Goal: Leave review/rating: Share an evaluation or opinion about a product, service, or content

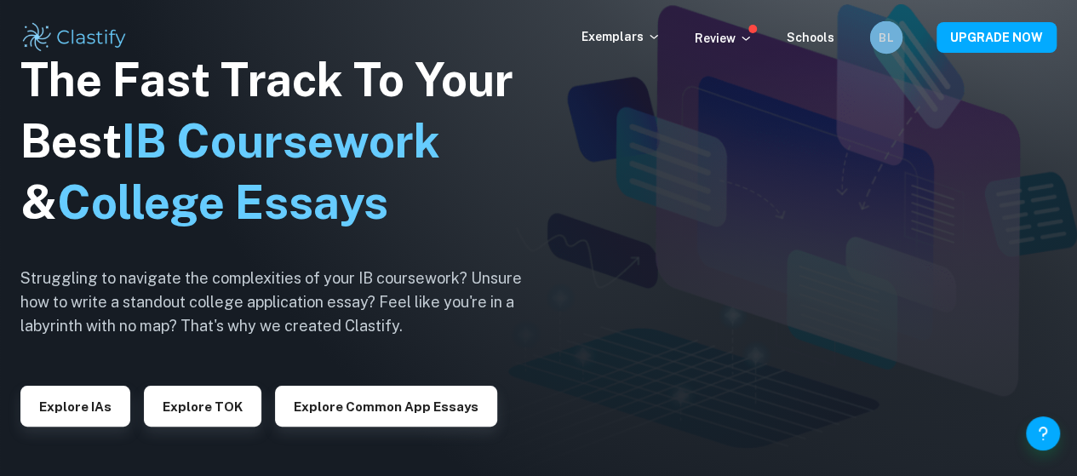
click at [880, 45] on h6 "BL" at bounding box center [886, 37] width 19 height 18
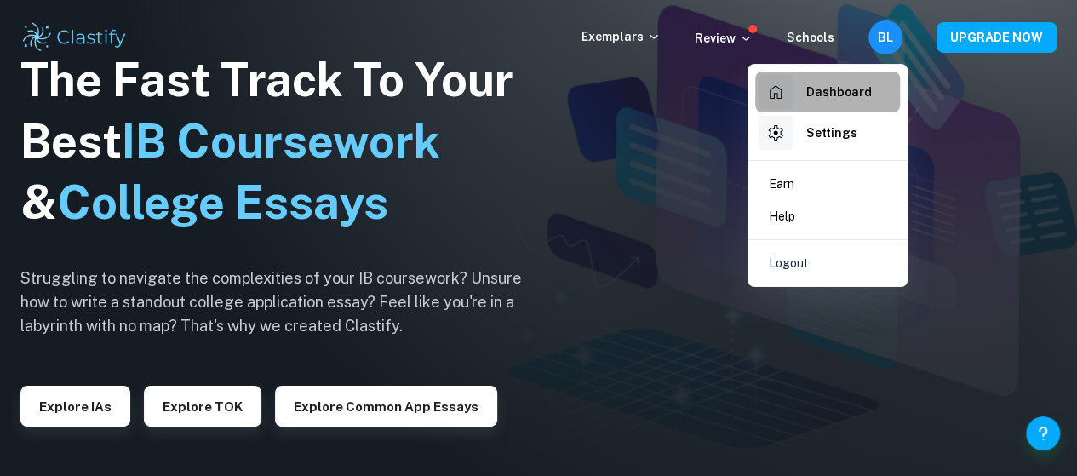
click at [828, 94] on h6 "Dashboard" at bounding box center [839, 92] width 66 height 19
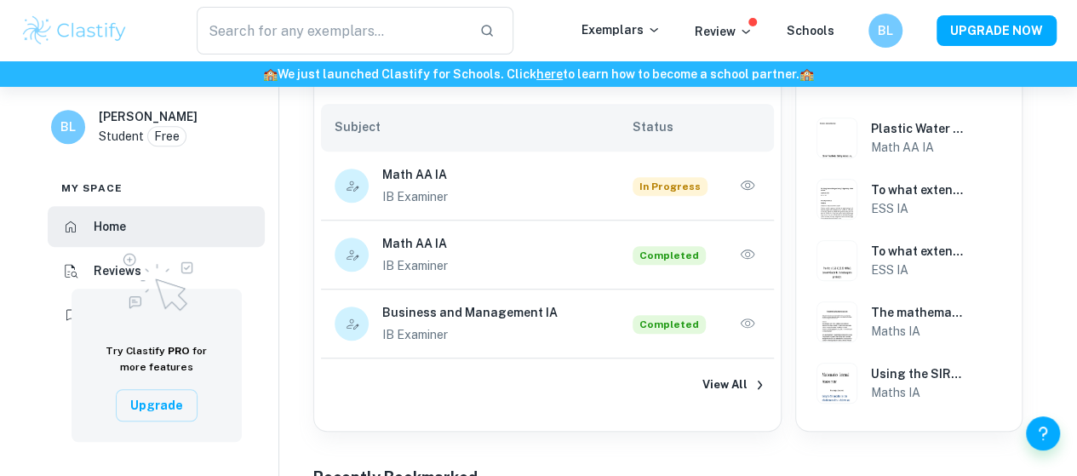
scroll to position [410, 0]
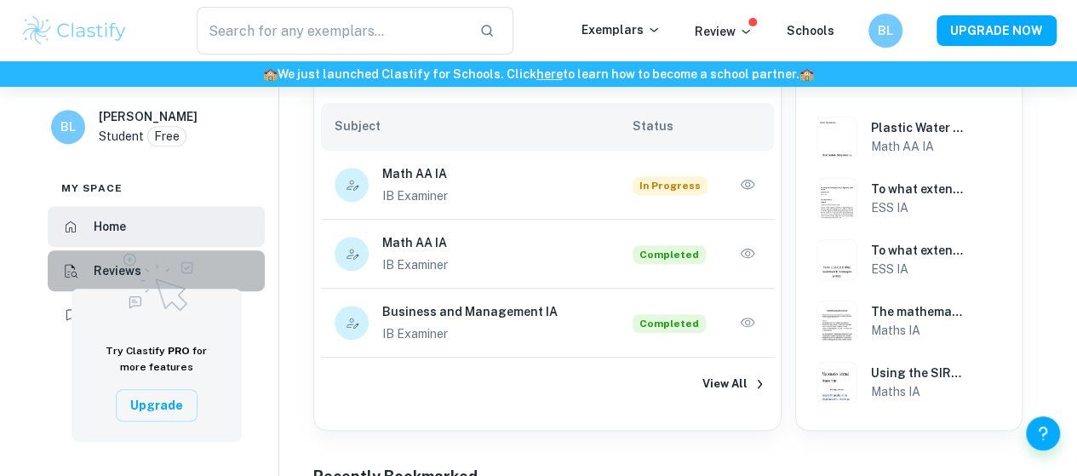
click at [100, 258] on li "Reviews" at bounding box center [156, 270] width 217 height 41
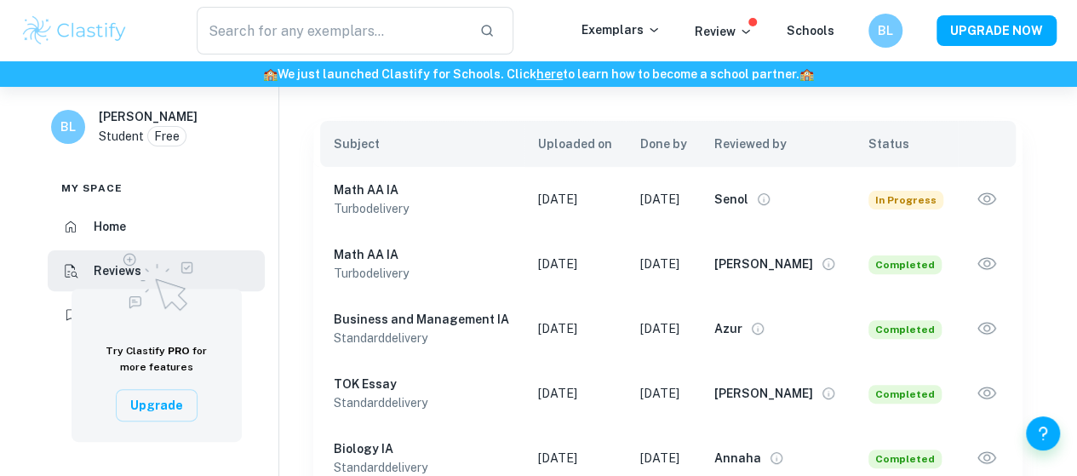
scroll to position [137, 0]
click at [771, 204] on icon "View full profile" at bounding box center [763, 198] width 15 height 15
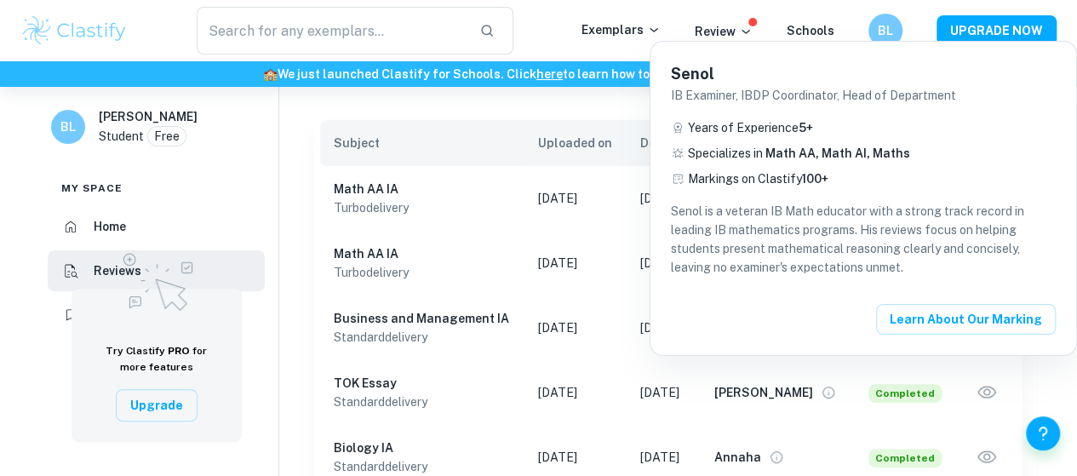
click at [624, 113] on div at bounding box center [538, 238] width 1077 height 476
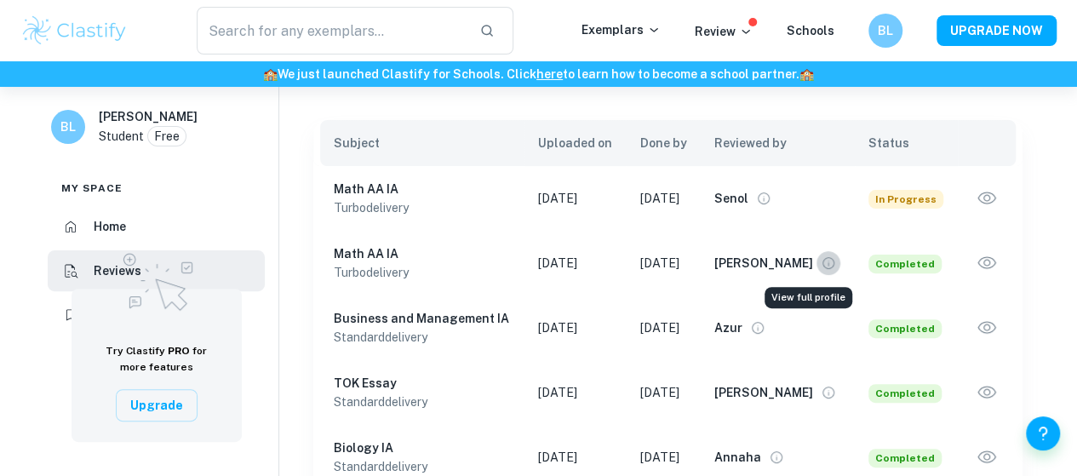
click at [821, 255] on icon "View full profile" at bounding box center [828, 262] width 15 height 15
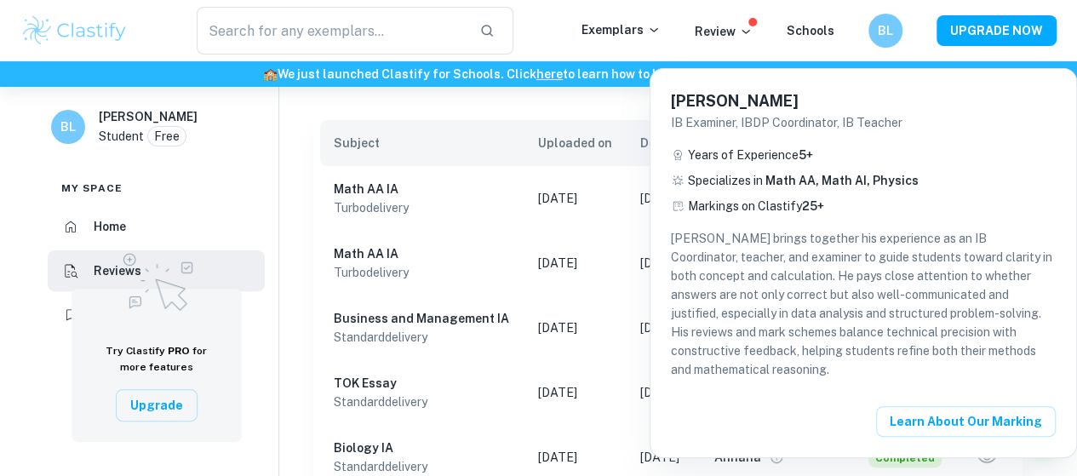
click at [603, 102] on div at bounding box center [538, 238] width 1077 height 476
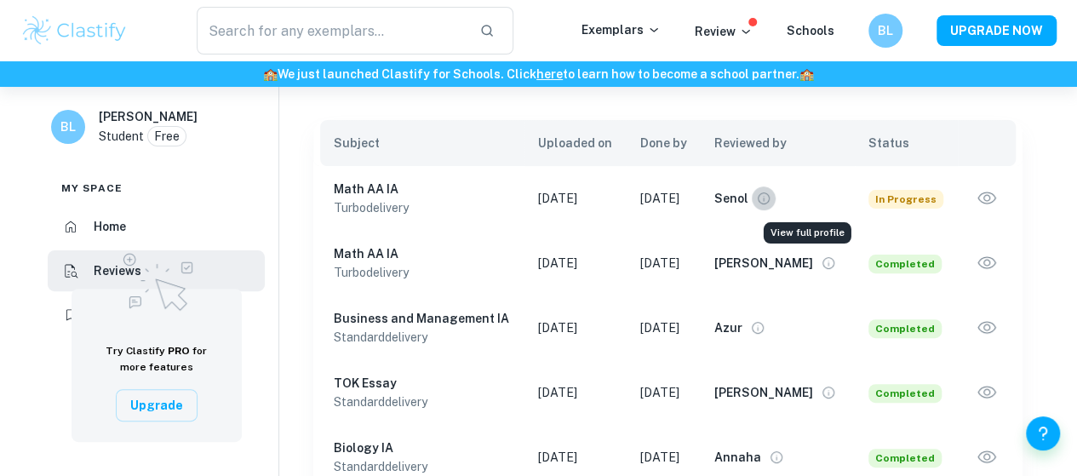
click at [771, 197] on icon "View full profile" at bounding box center [763, 198] width 15 height 15
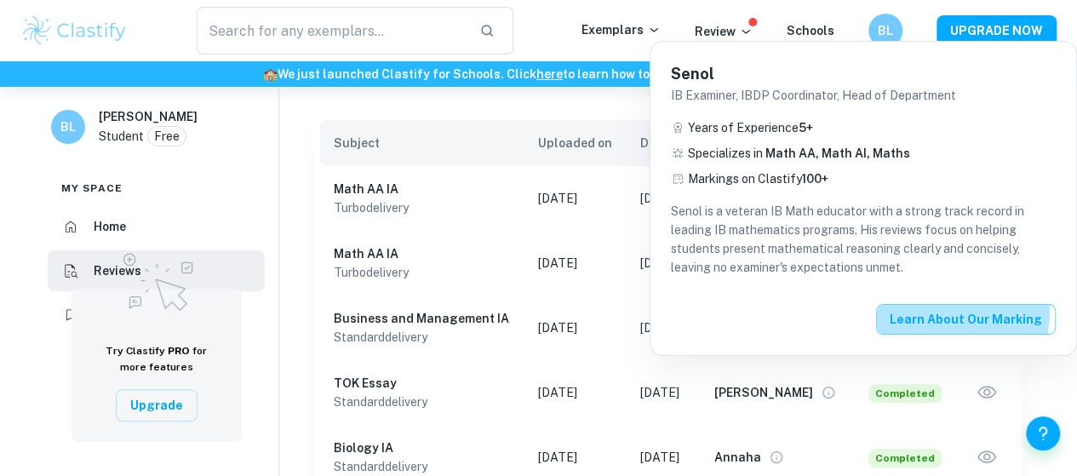
click at [921, 307] on button "Learn about our Marking" at bounding box center [966, 319] width 180 height 31
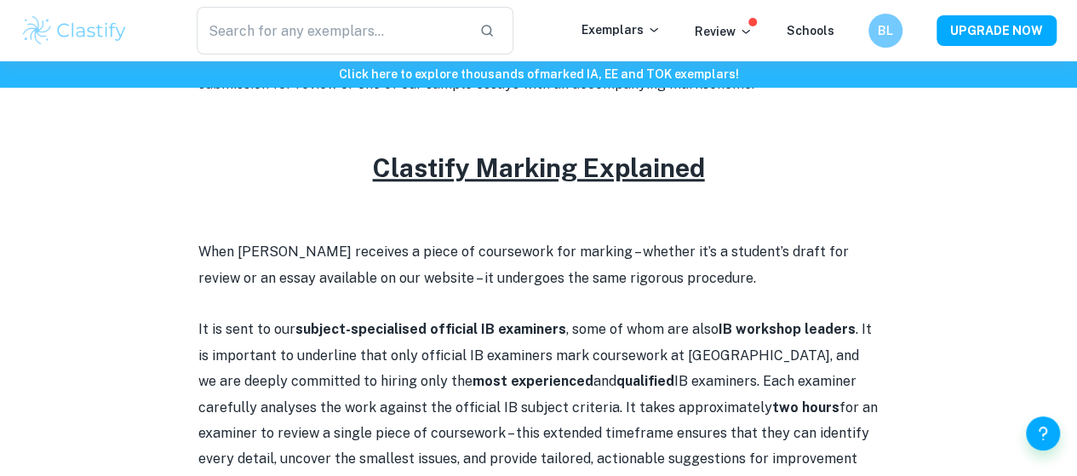
scroll to position [669, 0]
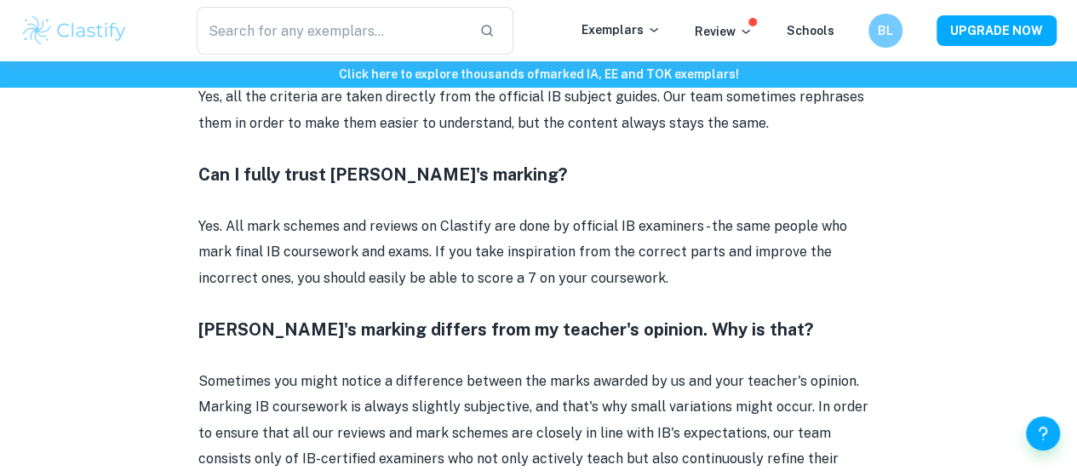
scroll to position [1701, 0]
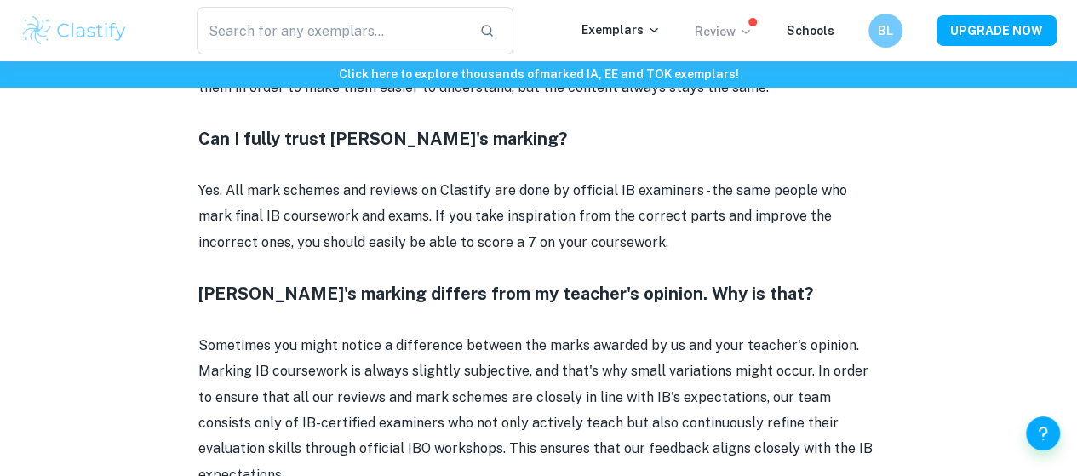
click at [749, 32] on icon at bounding box center [746, 32] width 8 height 4
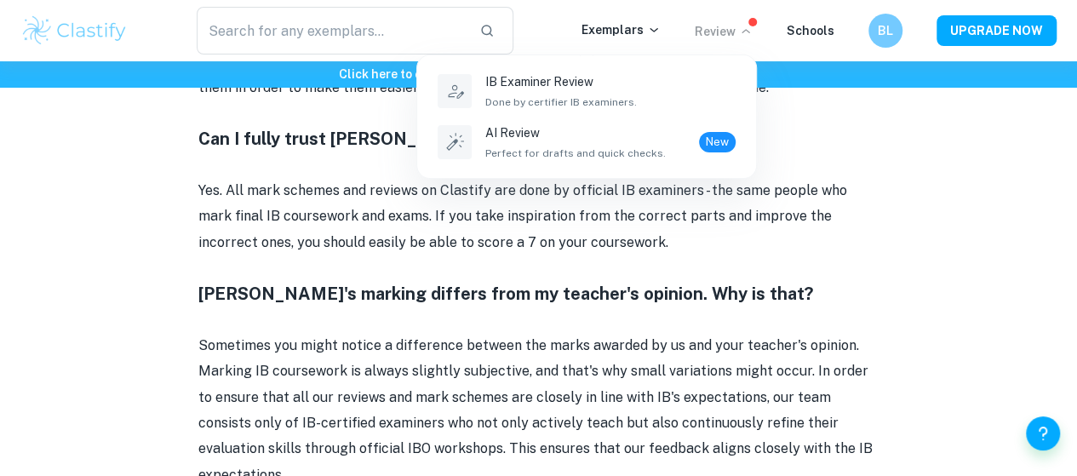
click at [813, 31] on div at bounding box center [538, 238] width 1077 height 476
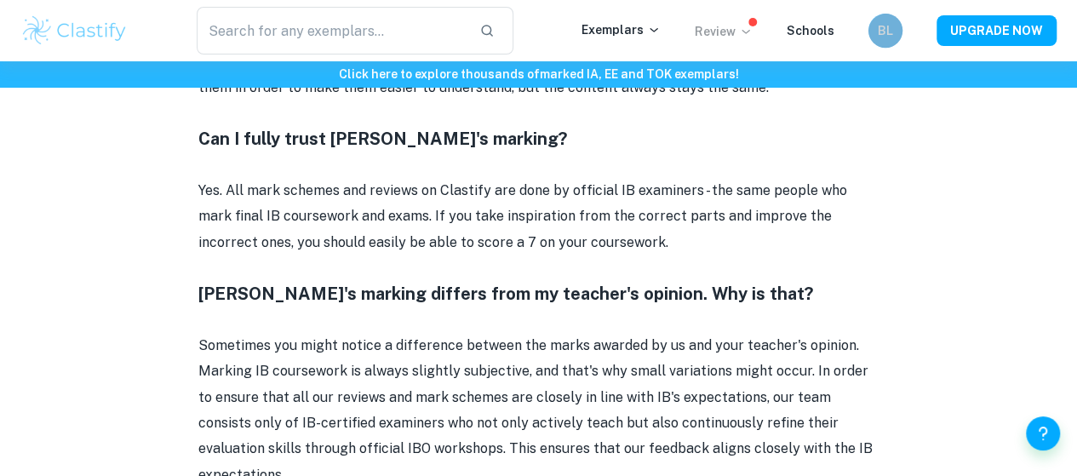
click at [875, 34] on div "BL" at bounding box center [885, 31] width 34 height 34
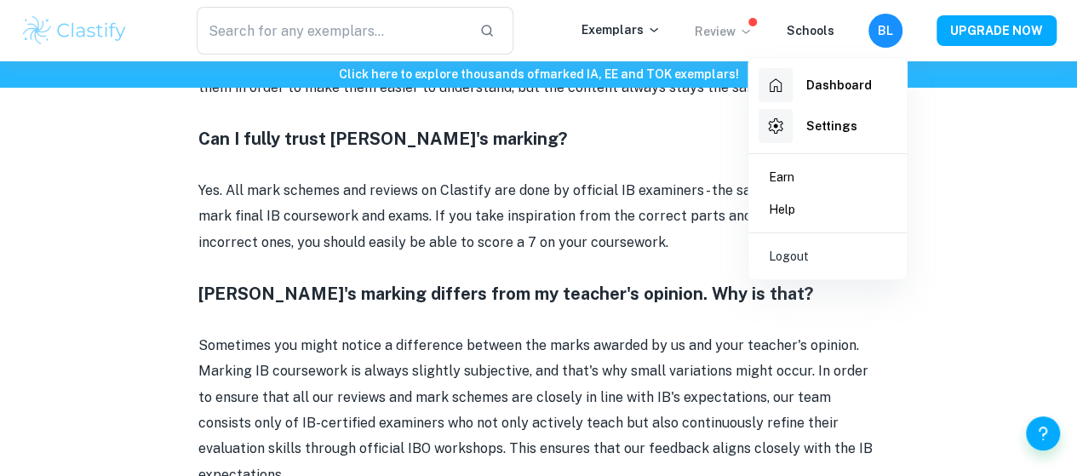
click at [833, 76] on h6 "Dashboard" at bounding box center [839, 85] width 66 height 19
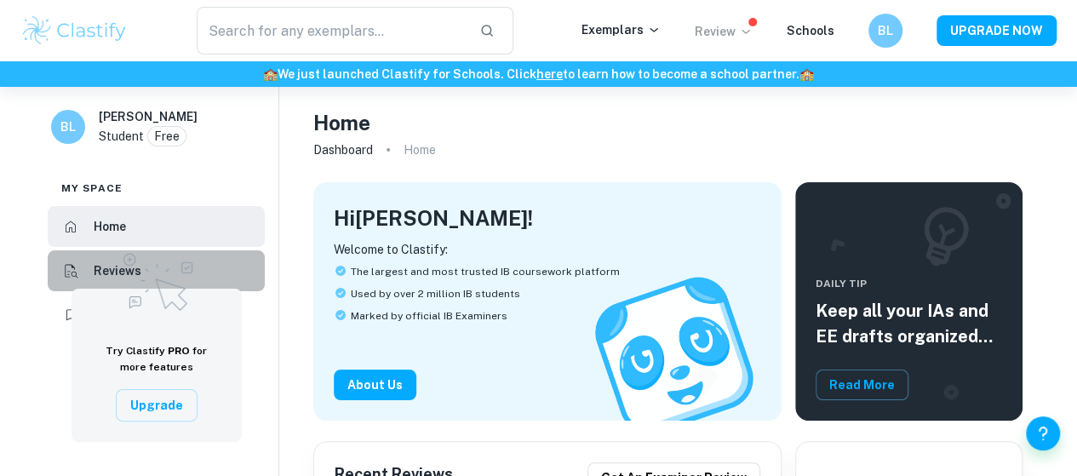
click at [87, 266] on li "Reviews" at bounding box center [156, 270] width 217 height 41
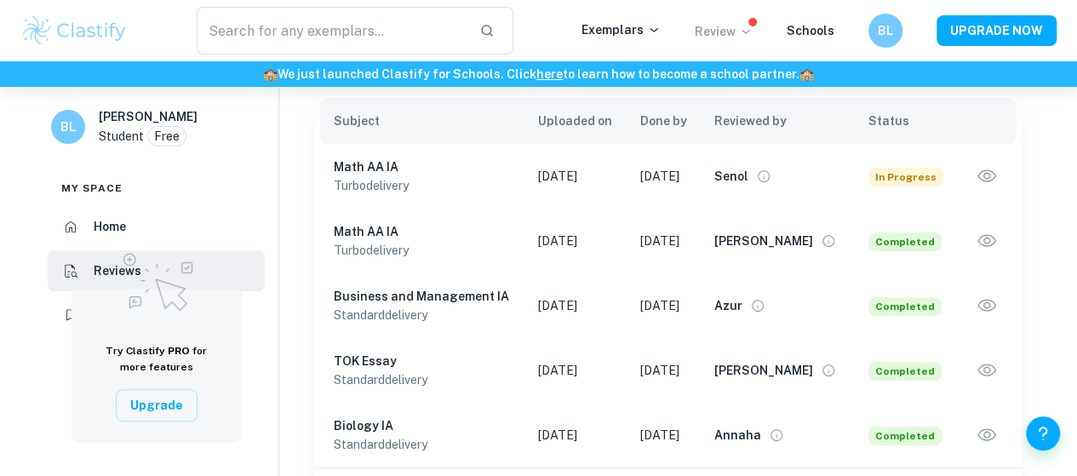
scroll to position [162, 0]
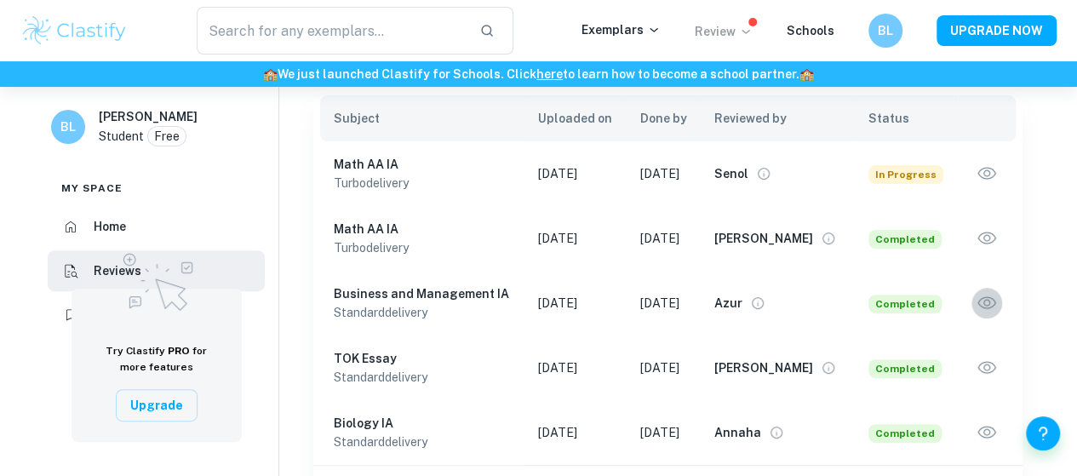
click at [988, 297] on icon "button" at bounding box center [987, 303] width 22 height 22
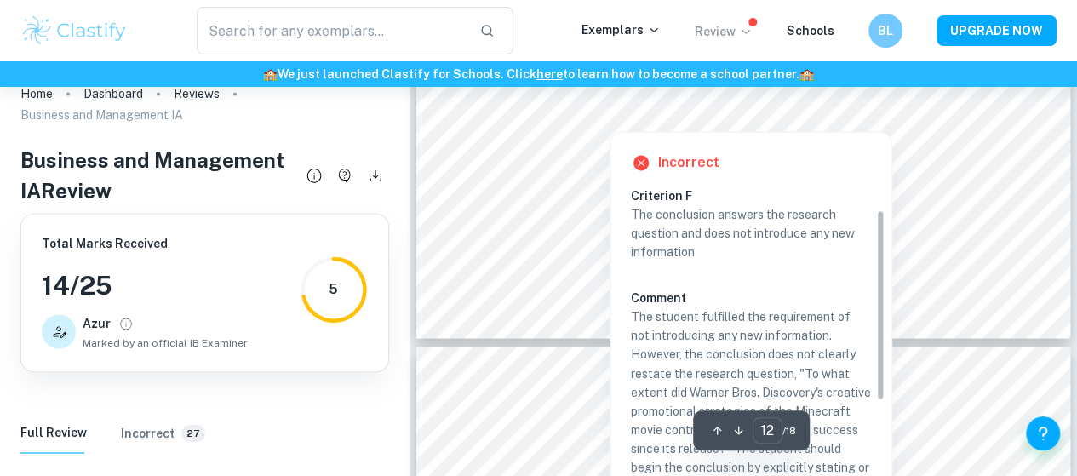
scroll to position [166, 0]
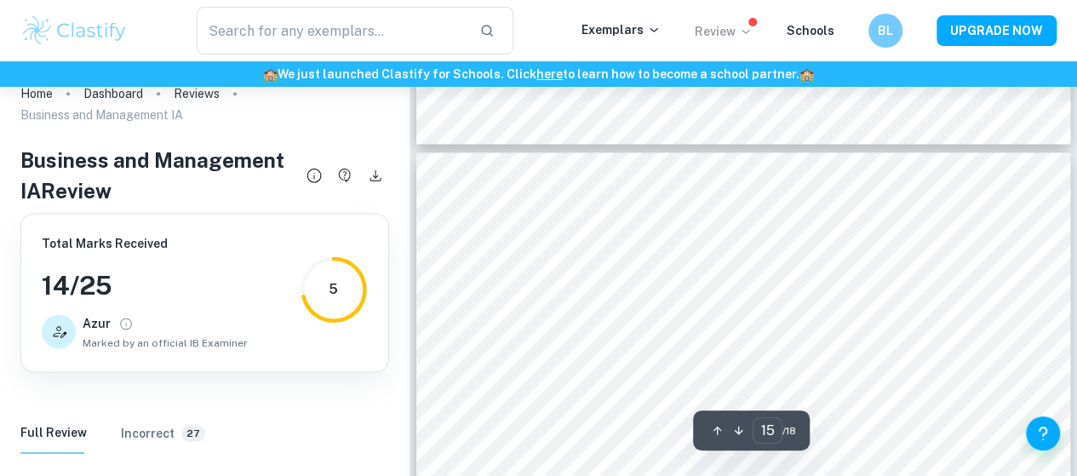
type input "16"
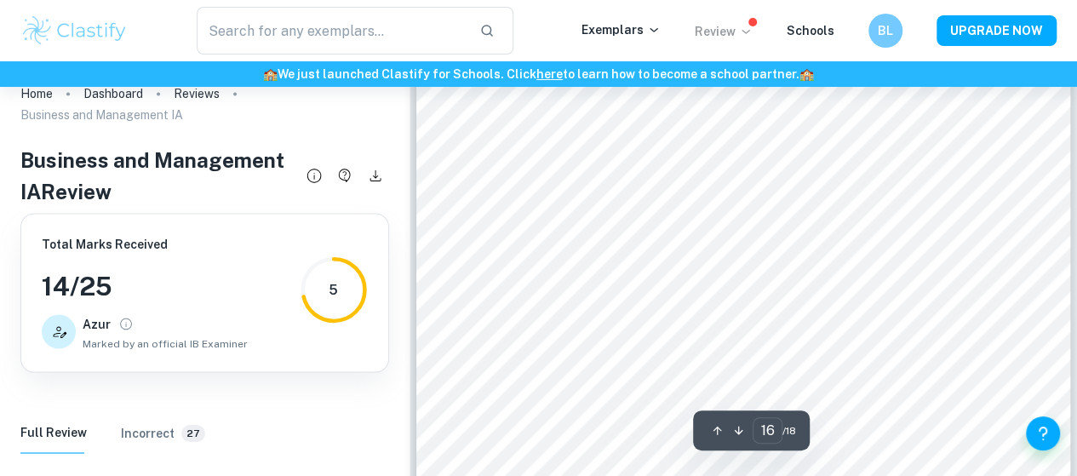
scroll to position [14595, 0]
